Goal: Task Accomplishment & Management: Complete application form

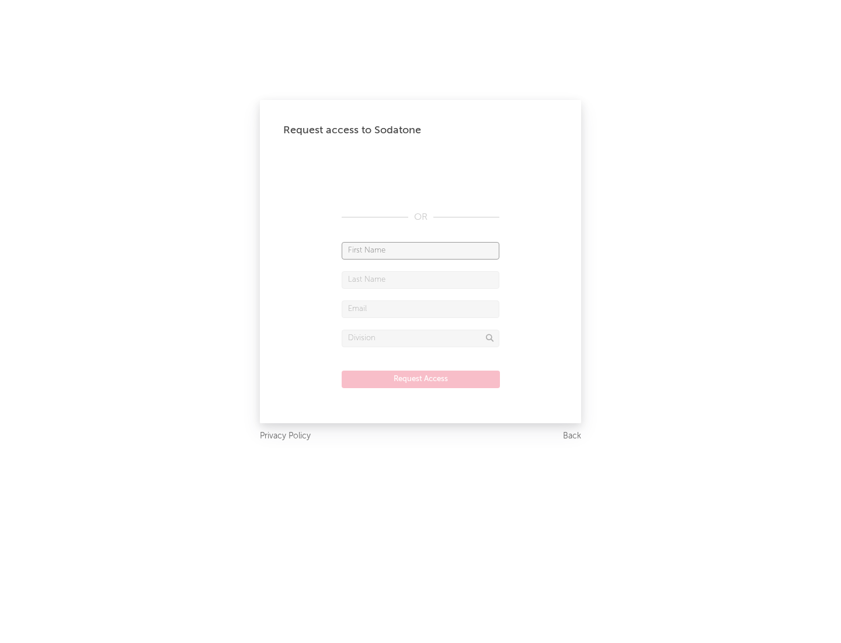
click at [421, 250] on input "text" at bounding box center [421, 251] width 158 height 18
type input "[PERSON_NAME]"
click at [421, 279] on input "text" at bounding box center [421, 280] width 158 height 18
type input "[PERSON_NAME]"
click at [421, 309] on input "text" at bounding box center [421, 309] width 158 height 18
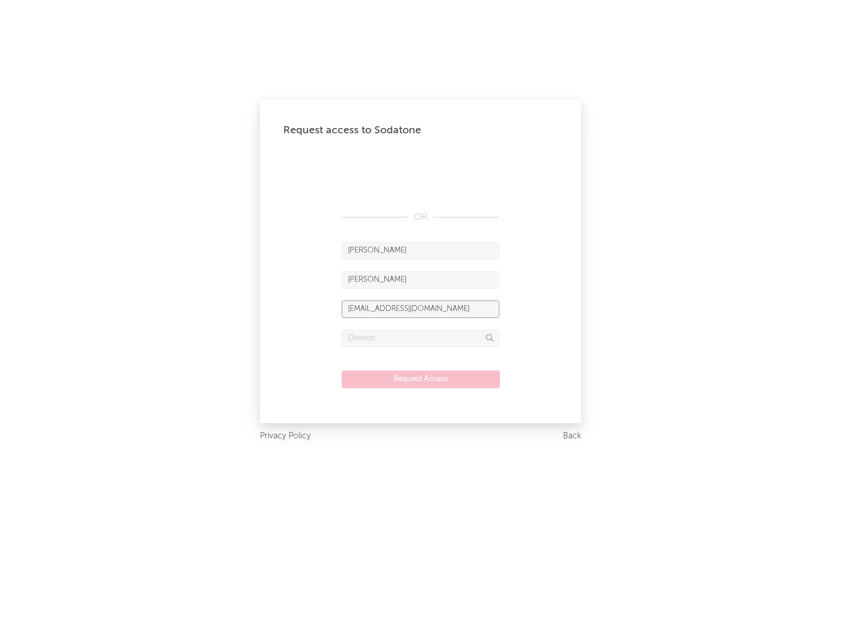
type input "[EMAIL_ADDRESS][DOMAIN_NAME]"
click at [421, 338] on input "text" at bounding box center [421, 339] width 158 height 18
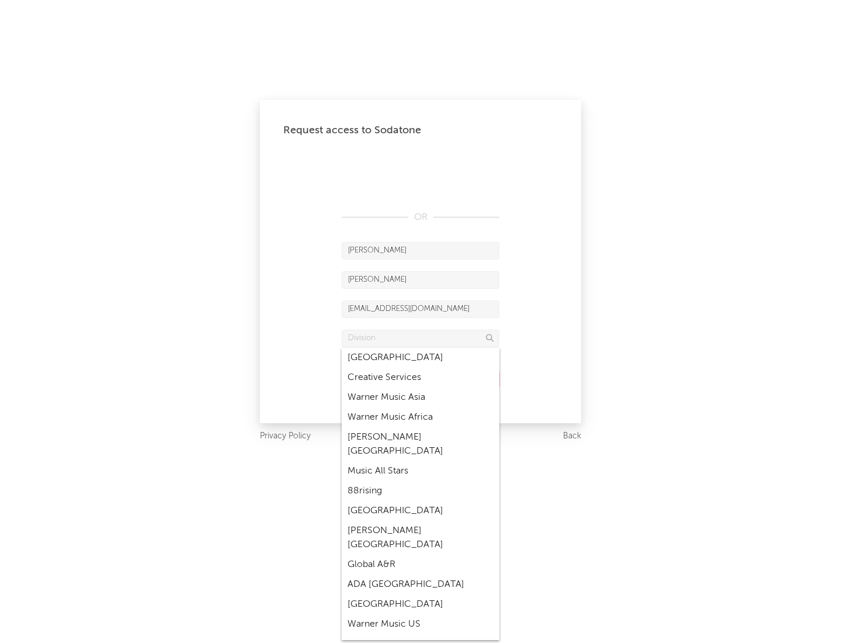
click at [421, 461] on div "Music All Stars" at bounding box center [421, 471] width 158 height 20
type input "Music All Stars"
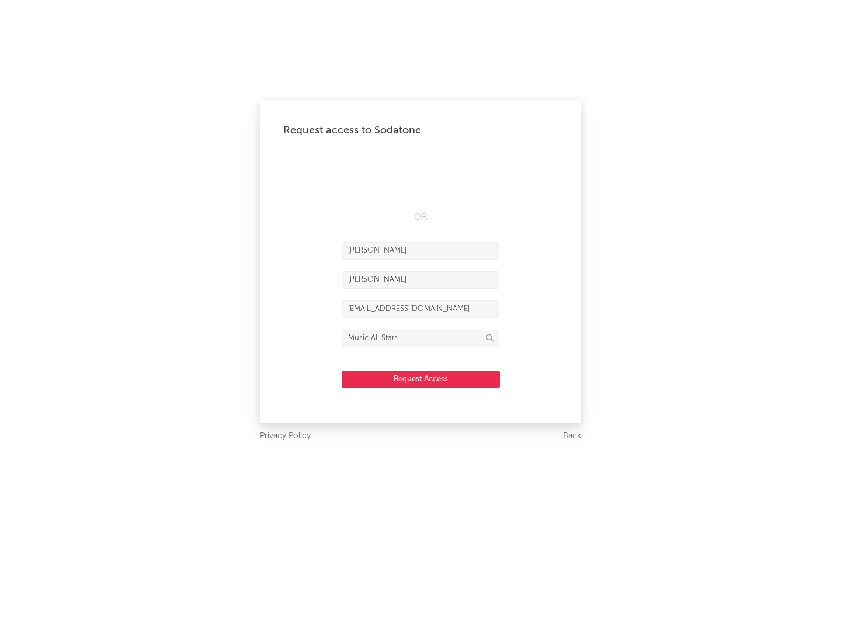
click at [421, 379] on button "Request Access" at bounding box center [421, 379] width 158 height 18
